Goal: Task Accomplishment & Management: Complete application form

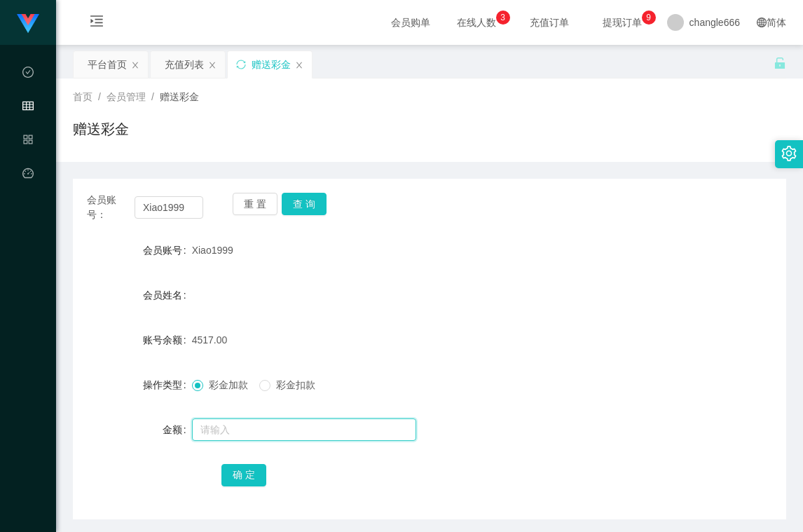
click at [309, 437] on input "text" at bounding box center [304, 430] width 224 height 22
type input "8"
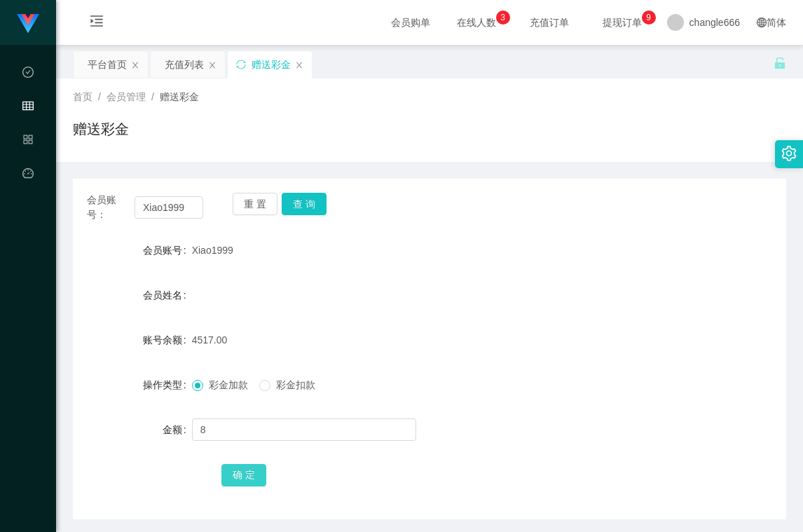
click at [253, 466] on button "确 定" at bounding box center [244, 475] width 45 height 22
click at [314, 198] on button "查 询" at bounding box center [304, 204] width 45 height 22
drag, startPoint x: 251, startPoint y: 404, endPoint x: 252, endPoint y: 414, distance: 10.6
click at [251, 405] on form "会员账号 Xiao1999 会员姓名 账号余额 4525.00 操作类型 彩金加款 彩金扣款 金额 确 定" at bounding box center [430, 362] width 714 height 252
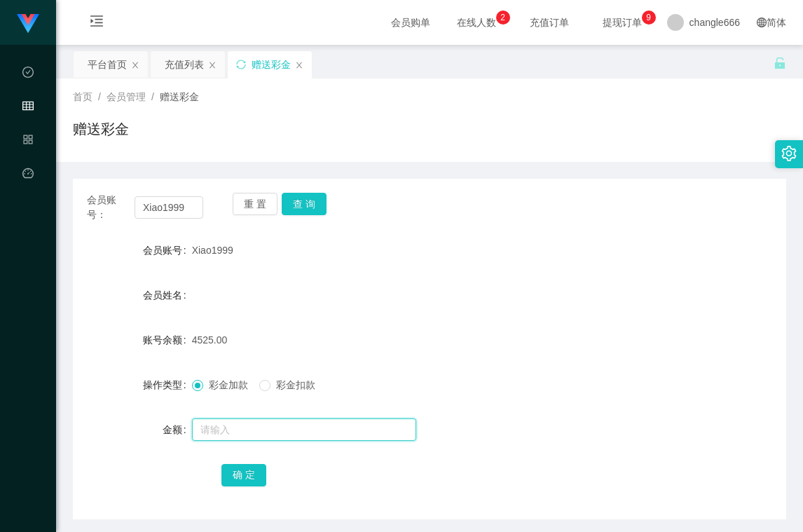
click at [253, 421] on input "text" at bounding box center [304, 430] width 224 height 22
type input "8"
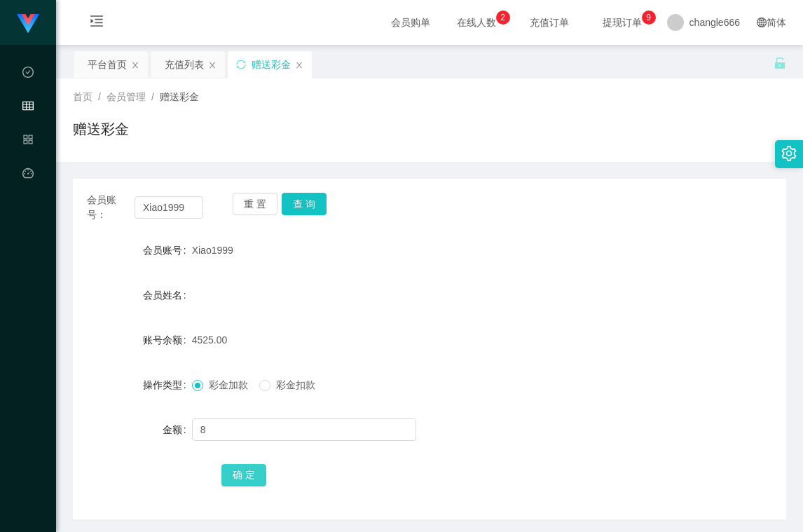
click at [244, 477] on button "确 定" at bounding box center [244, 475] width 45 height 22
drag, startPoint x: 466, startPoint y: 280, endPoint x: 450, endPoint y: 301, distance: 26.6
click at [463, 284] on form "会员账号 Xiao1999 会员姓名 账号余额 4533.00 操作类型 彩金加款 彩金扣款 金额 确 定" at bounding box center [430, 362] width 714 height 252
drag, startPoint x: 308, startPoint y: 423, endPoint x: 234, endPoint y: 466, distance: 85.1
click at [306, 423] on input "text" at bounding box center [304, 430] width 224 height 22
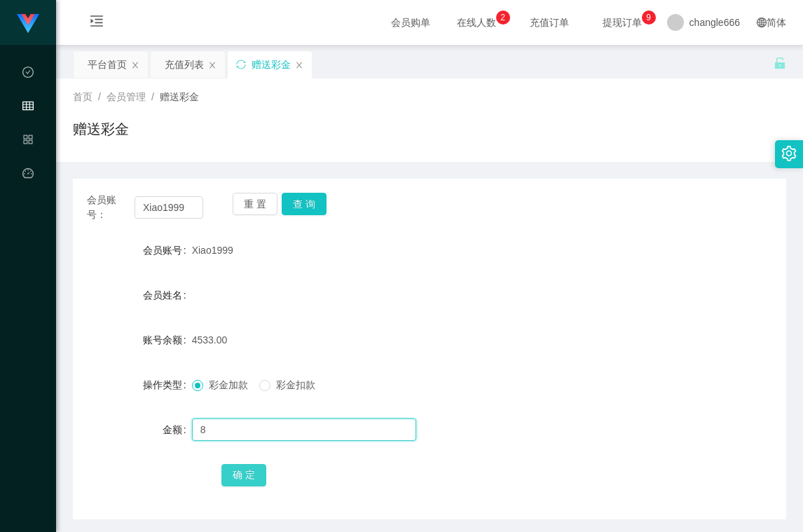
type input "8"
click at [228, 470] on button "确 定" at bounding box center [244, 475] width 45 height 22
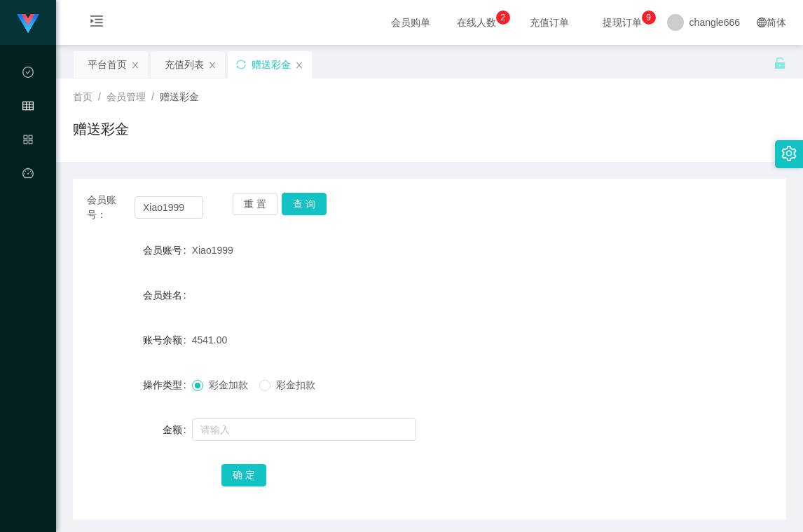
click at [415, 376] on div "彩金加款 彩金扣款" at bounding box center [400, 385] width 416 height 28
click at [310, 430] on input "text" at bounding box center [304, 430] width 224 height 22
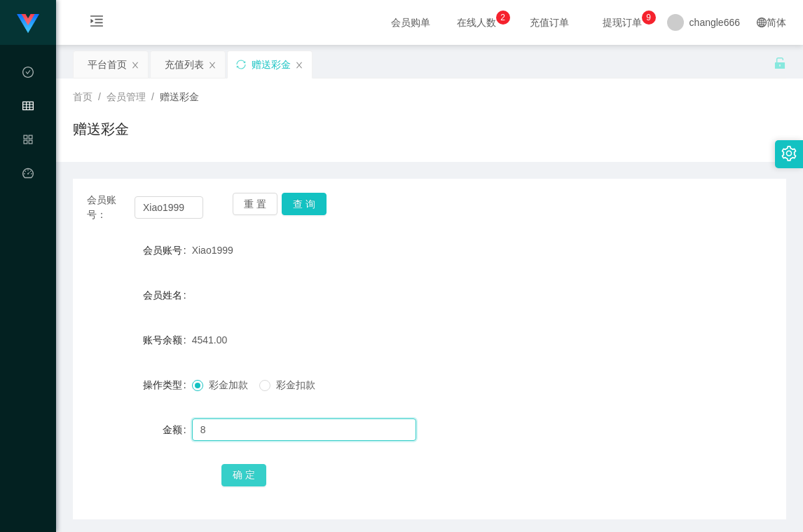
type input "8"
click at [240, 486] on button "确 定" at bounding box center [244, 475] width 45 height 22
click at [263, 435] on input "text" at bounding box center [304, 430] width 224 height 22
type input "8"
click at [248, 469] on button "确 定" at bounding box center [244, 475] width 45 height 22
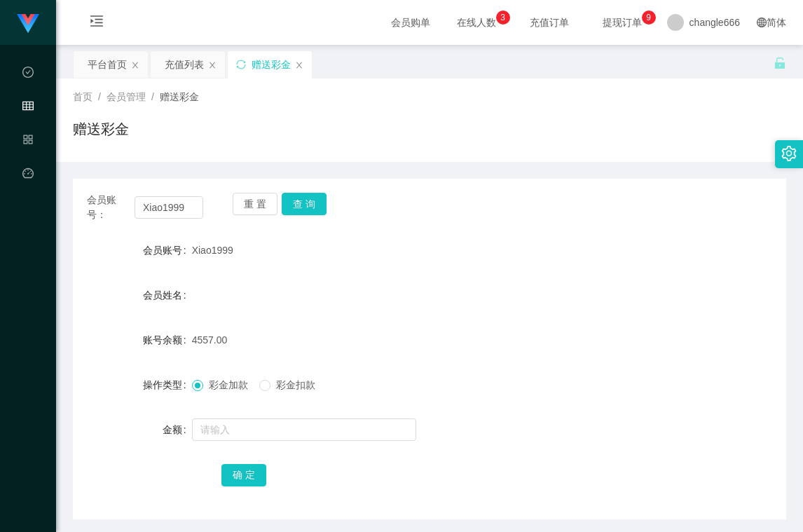
click at [599, 118] on div "赠送彩金" at bounding box center [430, 134] width 714 height 32
click at [315, 198] on button "查 询" at bounding box center [304, 204] width 45 height 22
click at [271, 426] on input "text" at bounding box center [304, 430] width 224 height 22
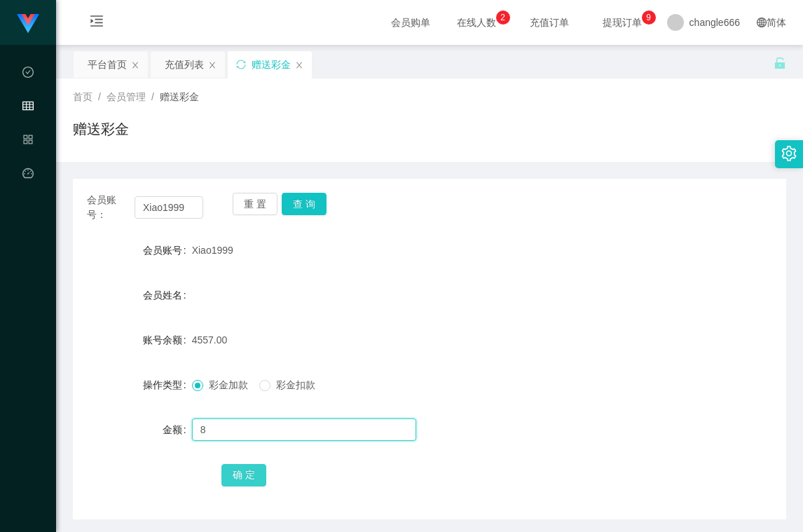
type input "8"
click at [229, 469] on button "确 定" at bounding box center [244, 475] width 45 height 22
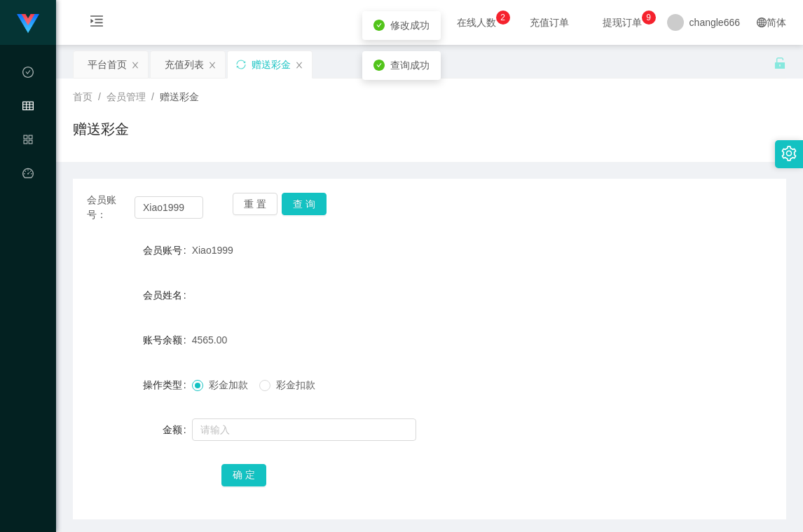
click at [497, 313] on form "会员账号 Xiao1999 会员姓名 账号余额 4565.00 操作类型 彩金加款 彩金扣款 金额 确 定" at bounding box center [430, 362] width 714 height 252
click at [589, 177] on div "会员账号： Xiao1999 重 置 查 询 会员账号 Xiao1999 会员姓名 账号余额 4565.00 操作类型 彩金加款 彩金扣款 金额 确 定" at bounding box center [430, 341] width 714 height 358
click at [639, 160] on div "首页 / 会员管理 / 赠送彩金 / 赠送彩金" at bounding box center [429, 120] width 747 height 83
click at [297, 191] on div "会员账号： Xiao1999 重 置 查 询 会员账号 Xiao1999 会员姓名 账号余额 4565.00 操作类型 彩金加款 彩金扣款 金额 确 定" at bounding box center [430, 349] width 714 height 341
click at [294, 201] on button "查 询" at bounding box center [304, 204] width 45 height 22
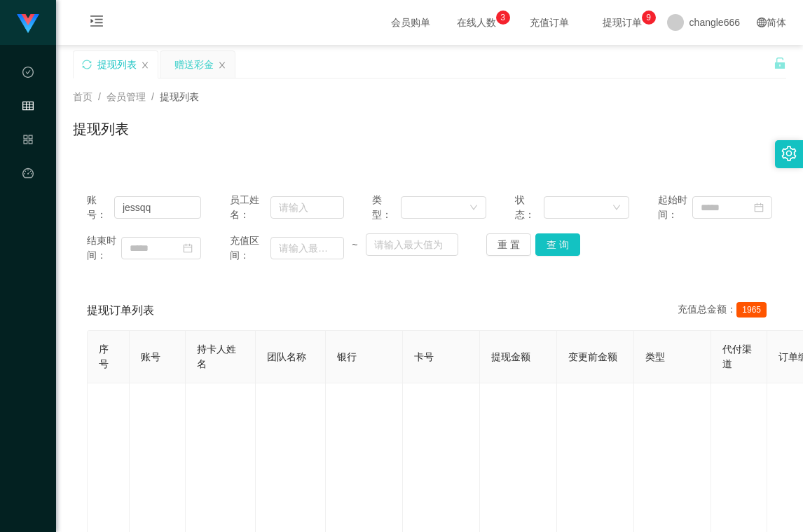
click at [191, 69] on div "赠送彩金" at bounding box center [194, 64] width 39 height 27
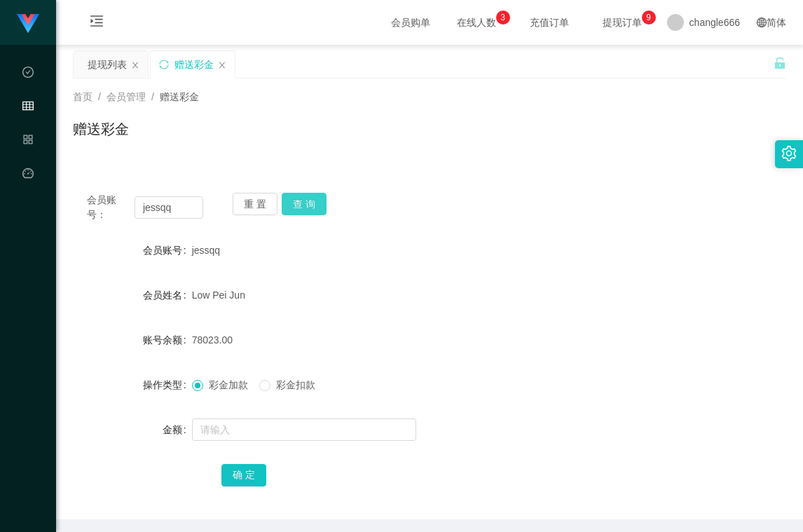
click at [301, 205] on button "查 询" at bounding box center [304, 204] width 45 height 22
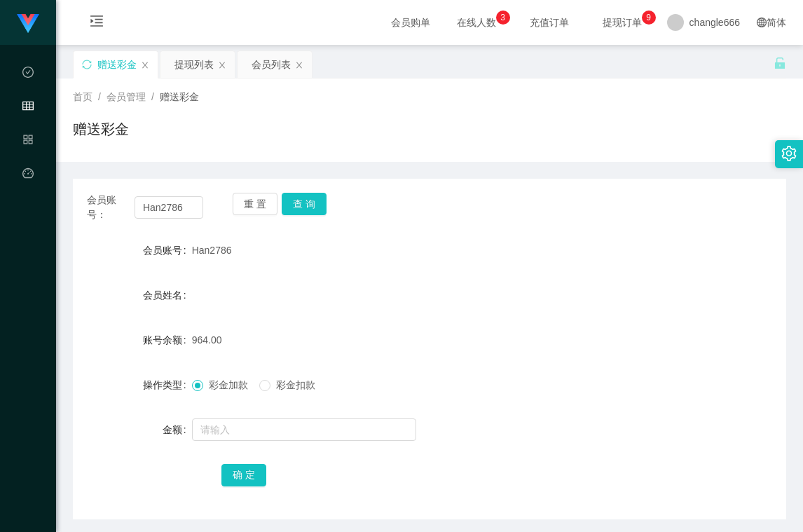
click at [313, 212] on button "查 询" at bounding box center [304, 204] width 45 height 22
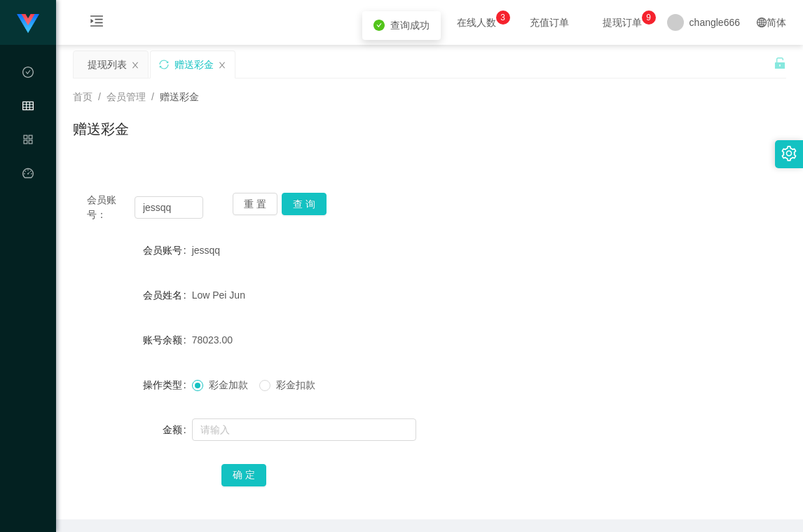
drag, startPoint x: 193, startPoint y: 341, endPoint x: 334, endPoint y: 358, distance: 141.9
click at [318, 358] on form "会员账号 jessqq 会员姓名 Low Pei Jun 账号余额 78023.00 操作类型 彩金加款 彩金扣款 金额 确 定" at bounding box center [430, 362] width 714 height 252
click at [374, 362] on form "会员账号 jessqq 会员姓名 Low Pei Jun 账号余额 78023.00 操作类型 彩金加款 彩金扣款 金额 确 定" at bounding box center [430, 362] width 714 height 252
click at [305, 201] on button "查 询" at bounding box center [304, 204] width 45 height 22
click at [305, 196] on button "查 询" at bounding box center [304, 204] width 45 height 22
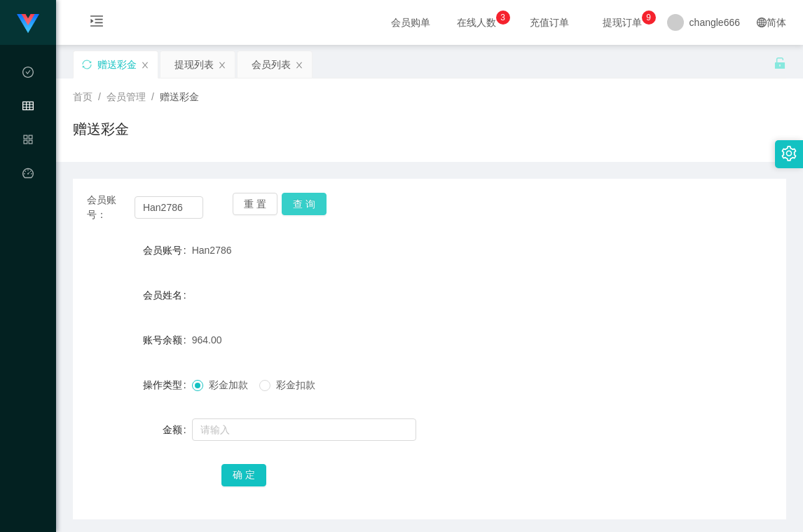
click at [301, 208] on button "查 询" at bounding box center [304, 204] width 45 height 22
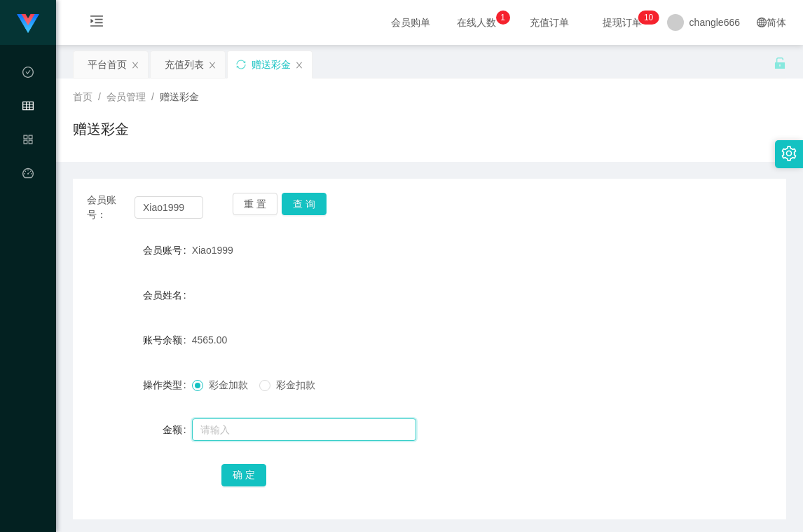
click at [269, 432] on input "text" at bounding box center [304, 430] width 224 height 22
type input "8"
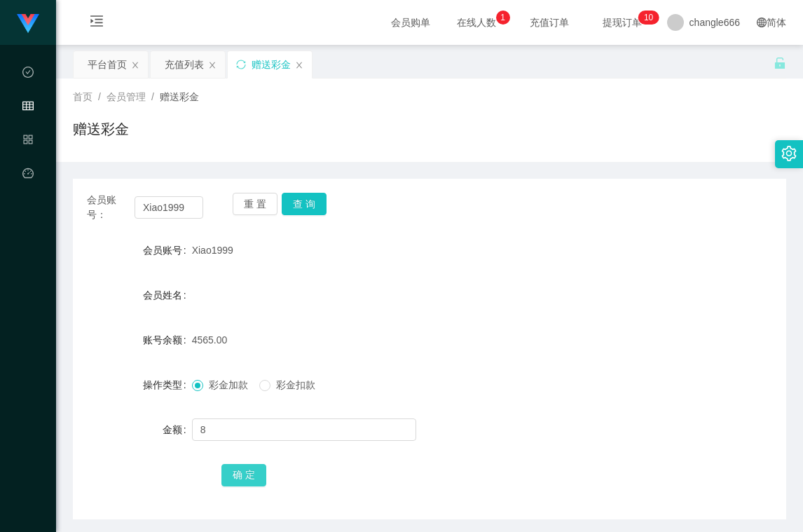
click at [254, 474] on button "确 定" at bounding box center [244, 475] width 45 height 22
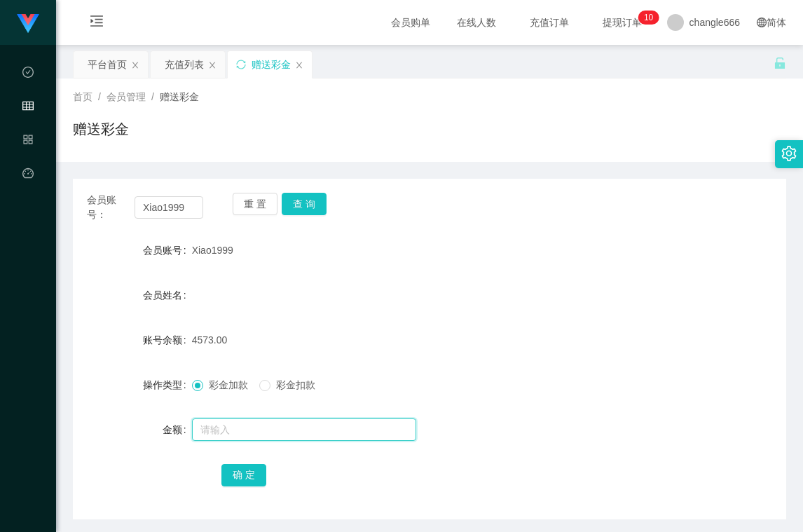
click at [265, 428] on input "text" at bounding box center [304, 430] width 224 height 22
type input "9"
type input "8"
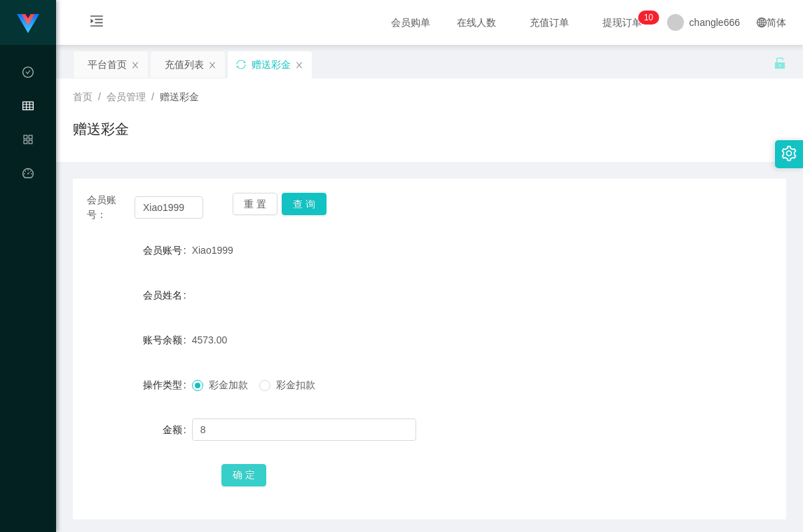
click at [246, 480] on button "确 定" at bounding box center [244, 475] width 45 height 22
drag, startPoint x: 492, startPoint y: 314, endPoint x: 374, endPoint y: 374, distance: 132.3
click at [492, 314] on form "会员账号 Xiao1999 会员姓名 账号余额 4581.00 操作类型 彩金加款 彩金扣款 金额 确 定" at bounding box center [430, 362] width 714 height 252
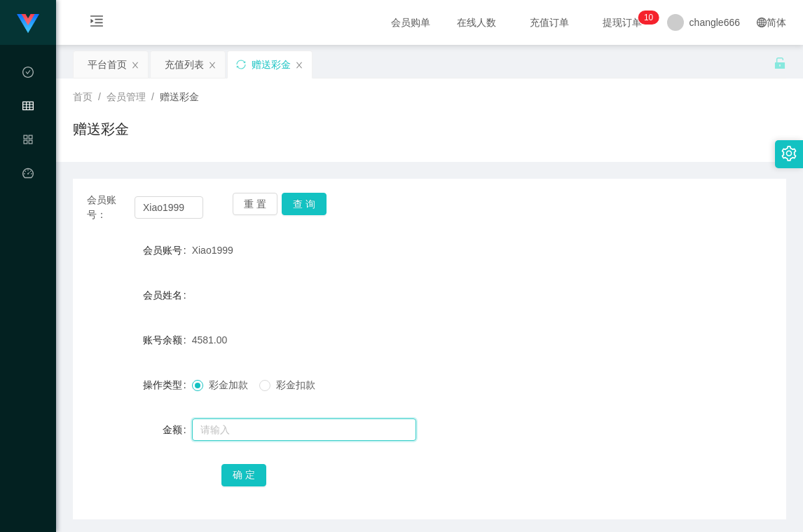
click at [278, 425] on input "text" at bounding box center [304, 430] width 224 height 22
type input "8"
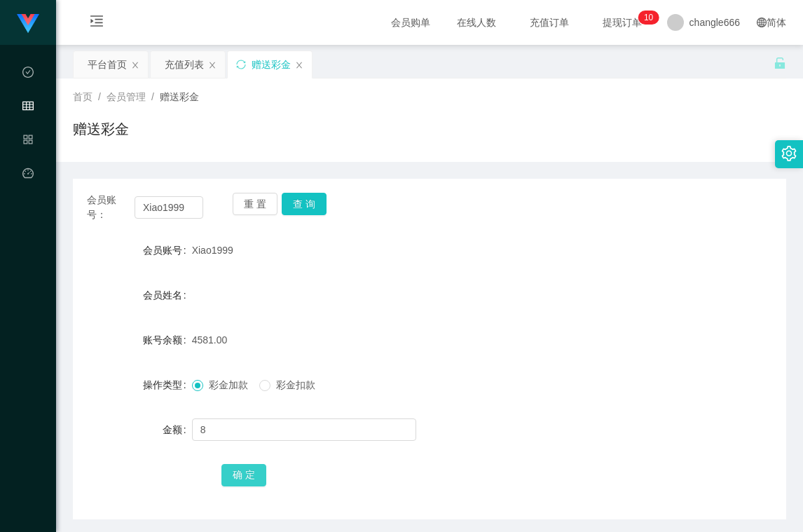
click at [261, 467] on button "确 定" at bounding box center [244, 475] width 45 height 22
